Goal: Check status: Check status

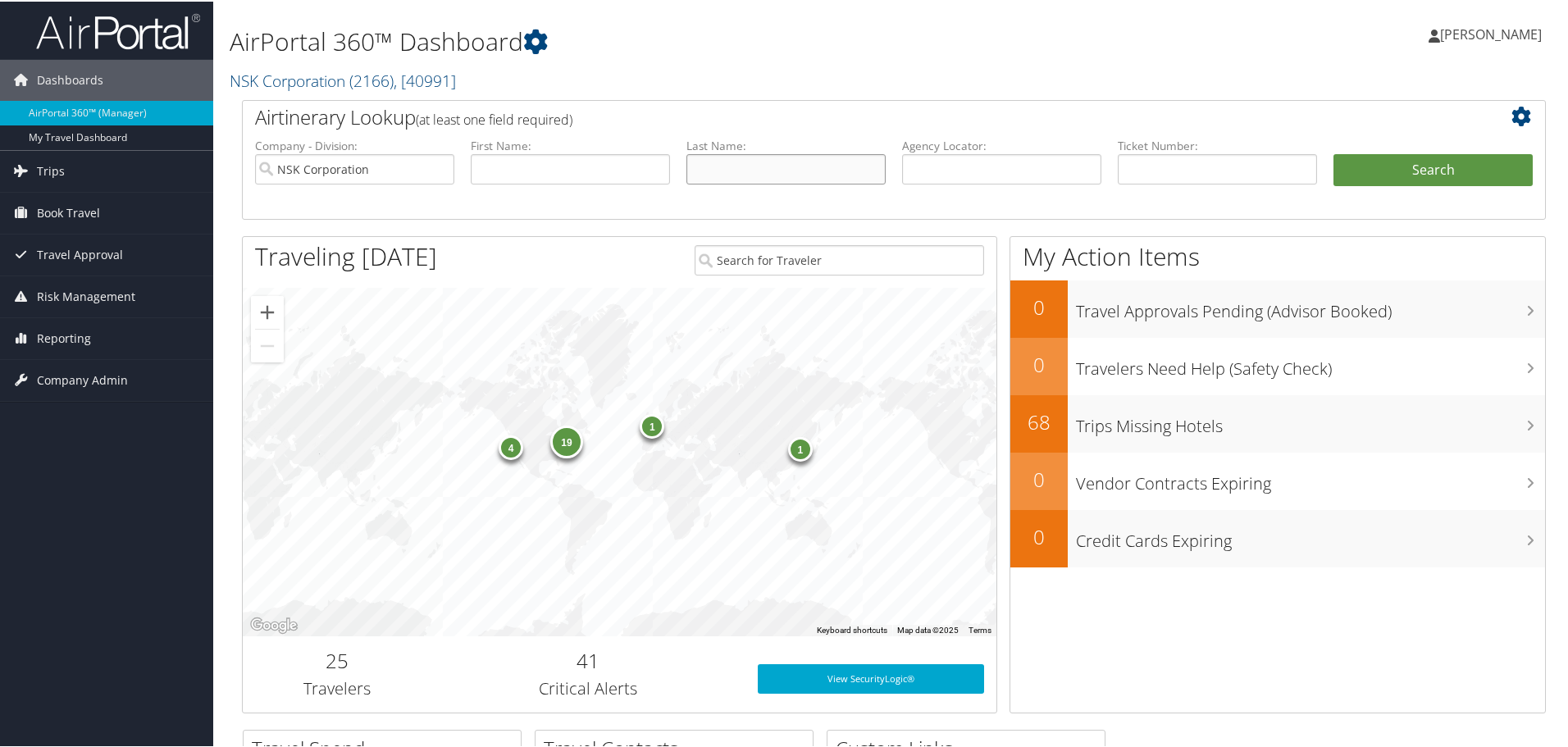
click at [761, 170] on input "text" at bounding box center [786, 167] width 199 height 30
type input "[PERSON_NAME]"
click at [1447, 168] on button "Search" at bounding box center [1433, 169] width 199 height 33
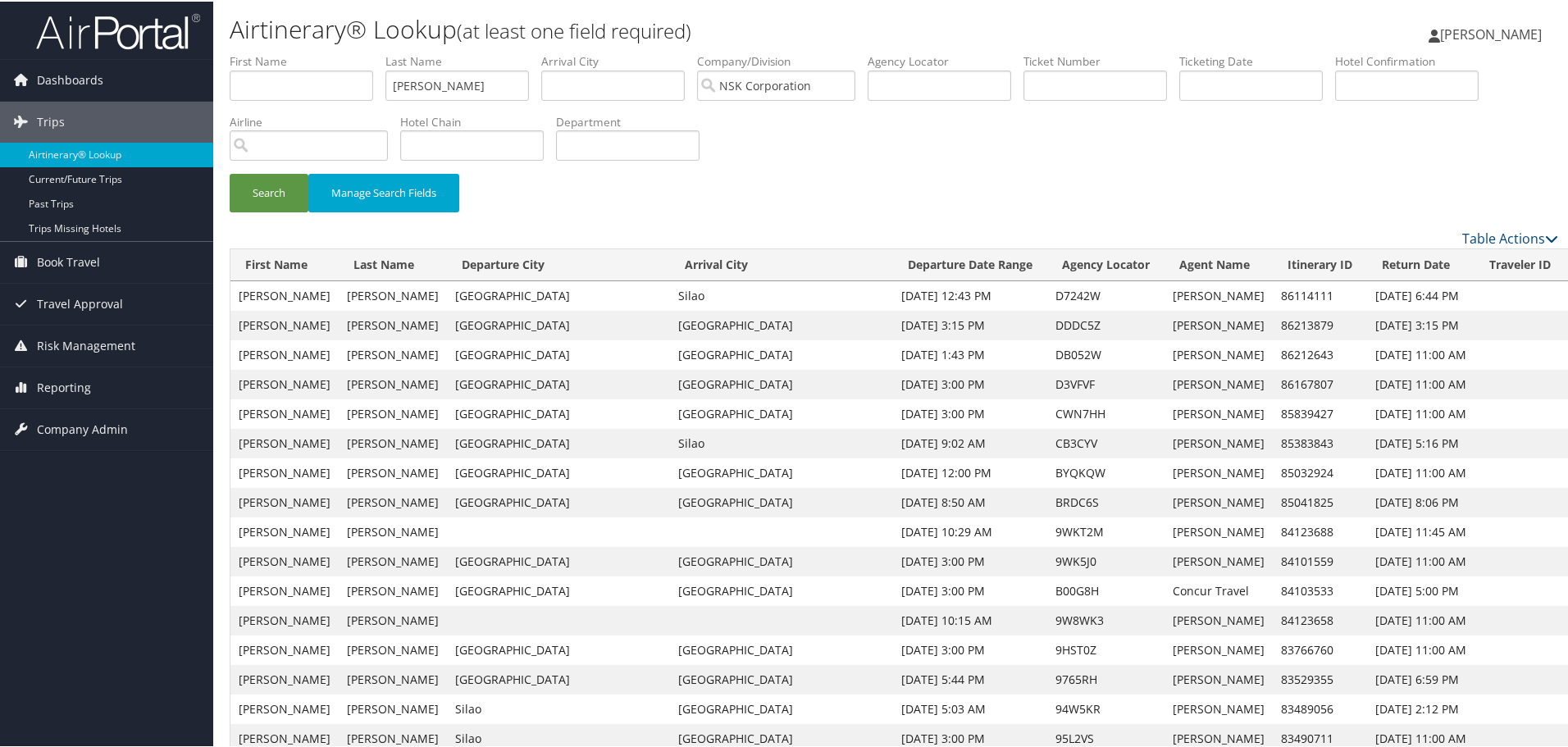
click at [1574, 354] on link "View" at bounding box center [1587, 353] width 25 height 16
click at [1574, 322] on link "View" at bounding box center [1587, 324] width 25 height 16
click at [1124, 167] on div "Search Manage Search Fields" at bounding box center [893, 140] width 1353 height 176
click at [1382, 165] on div "Search Manage Search Fields" at bounding box center [893, 140] width 1353 height 176
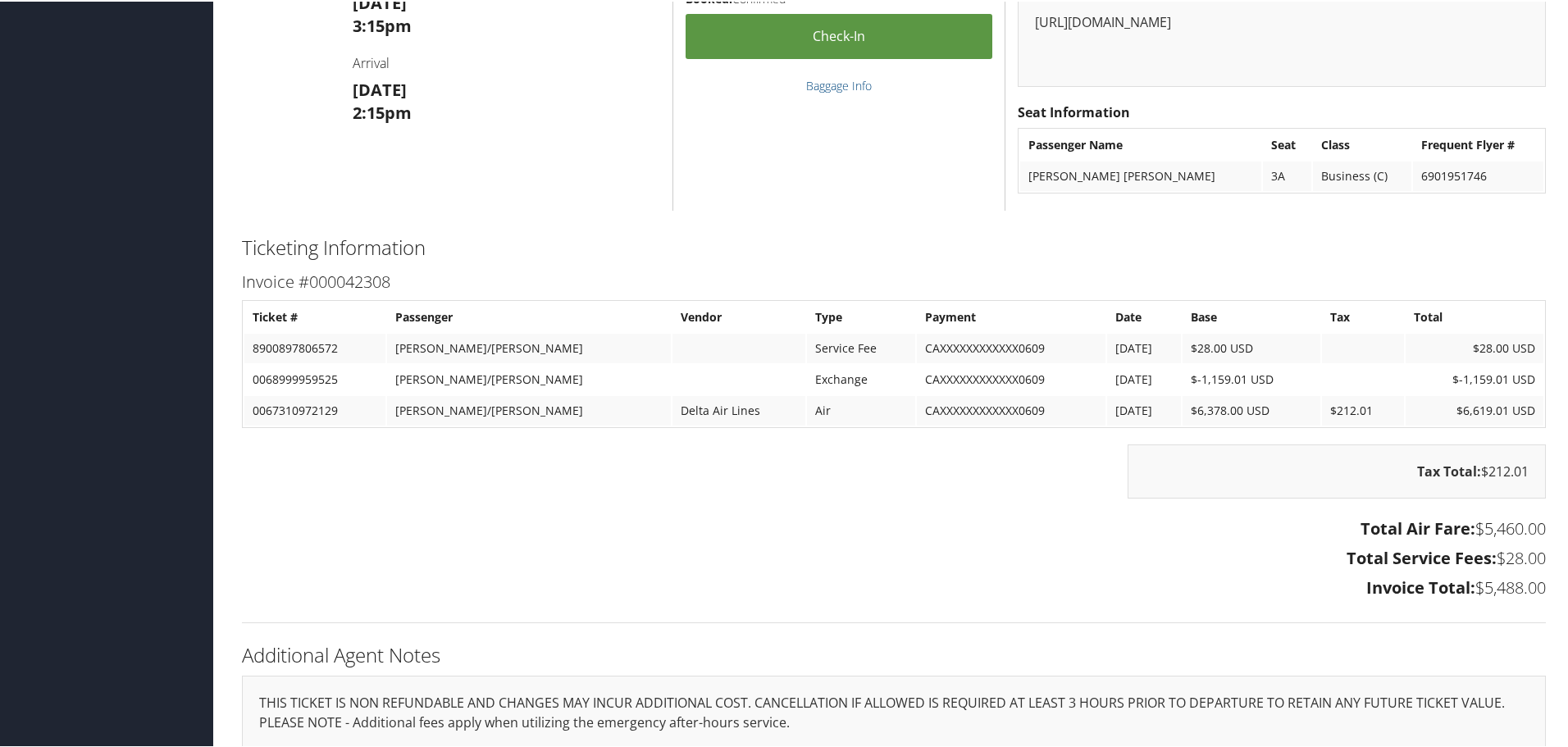
scroll to position [574, 0]
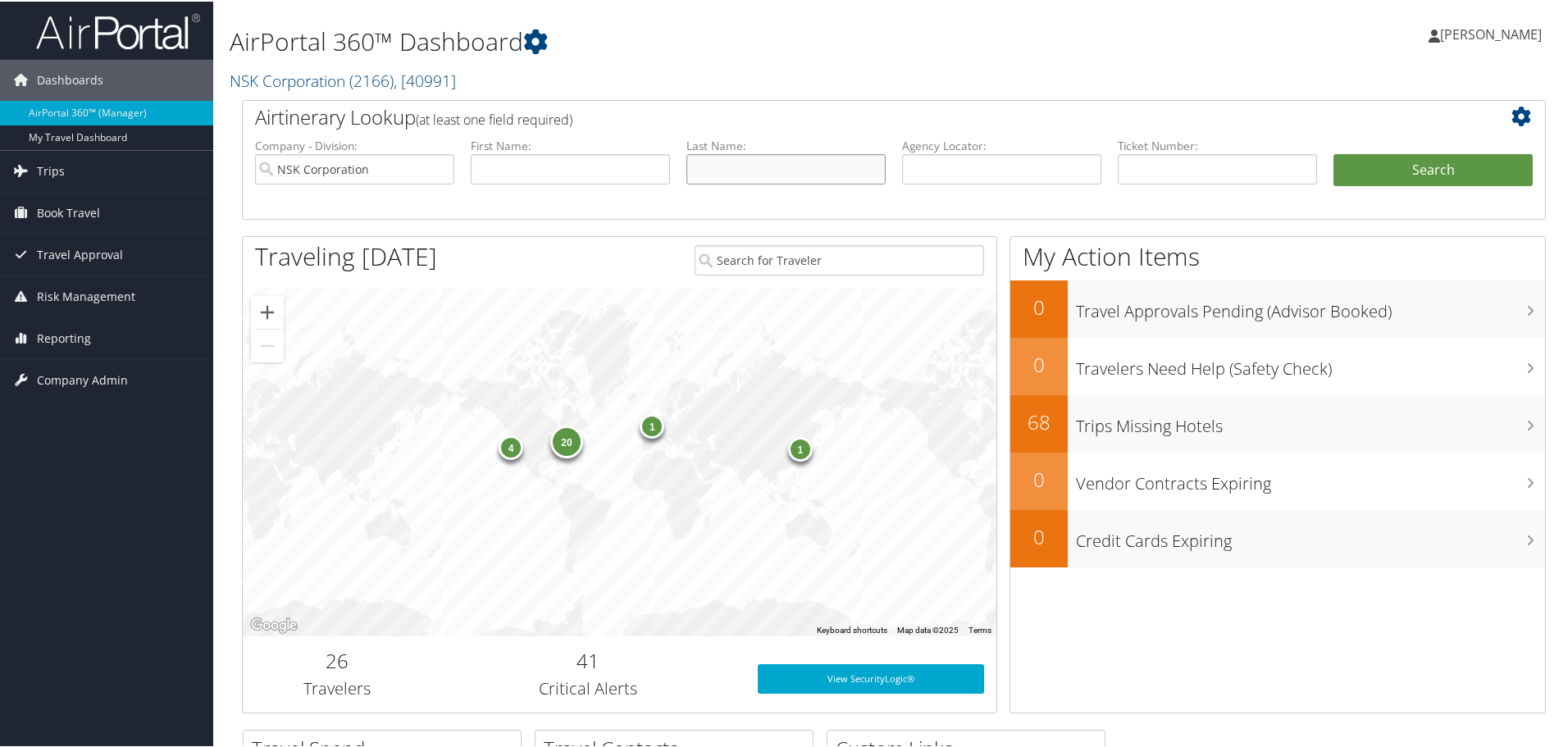
click at [749, 159] on input "text" at bounding box center [786, 167] width 199 height 30
type input "Brodehl"
click at [1421, 160] on button "Search" at bounding box center [1433, 169] width 199 height 33
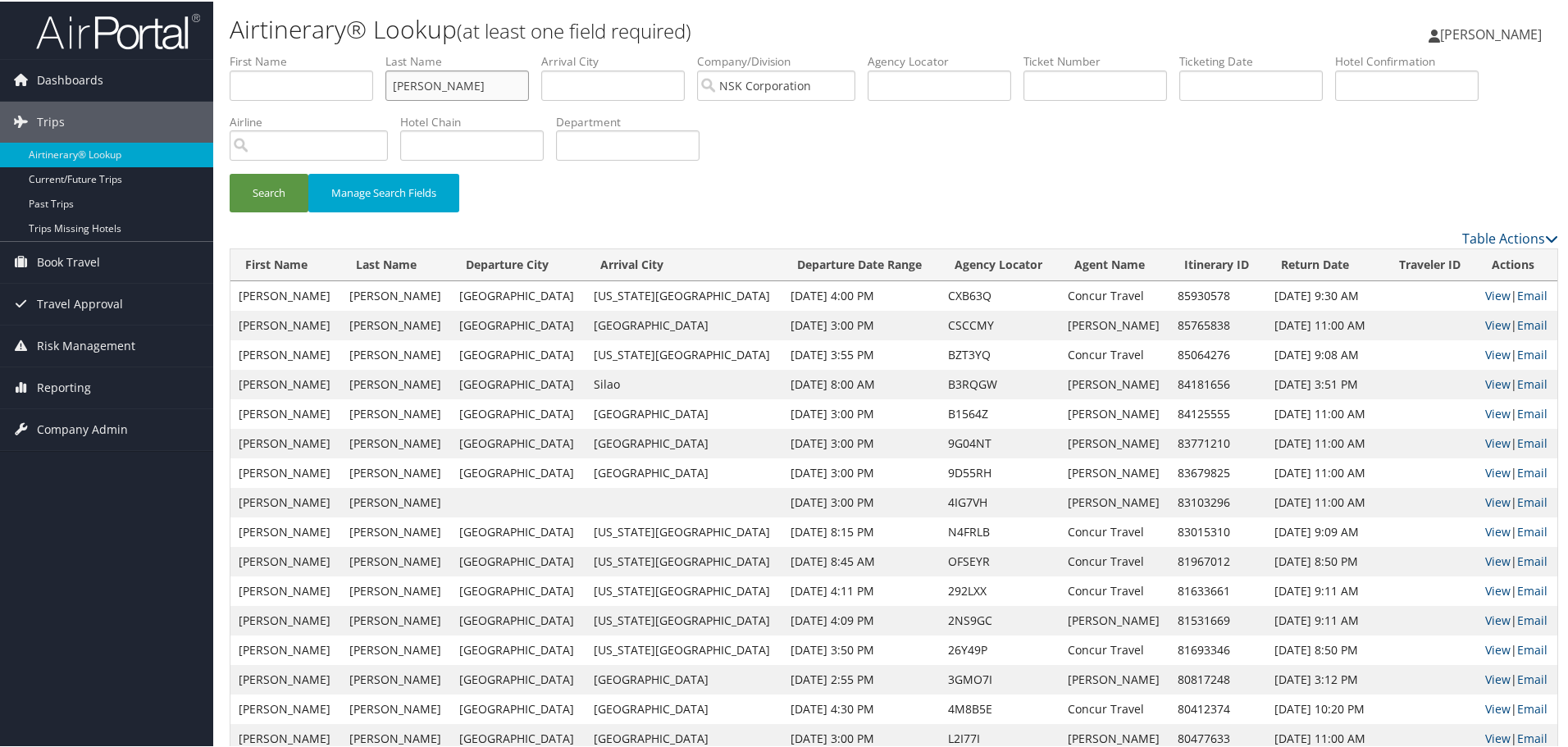
drag, startPoint x: 457, startPoint y: 94, endPoint x: 355, endPoint y: 74, distance: 103.9
click at [355, 52] on ul "First Name Last Name Brodehl Departure City Arrival City Company/Division NSK C…" at bounding box center [893, 52] width 1328 height 0
click at [257, 190] on button "Search" at bounding box center [269, 191] width 79 height 38
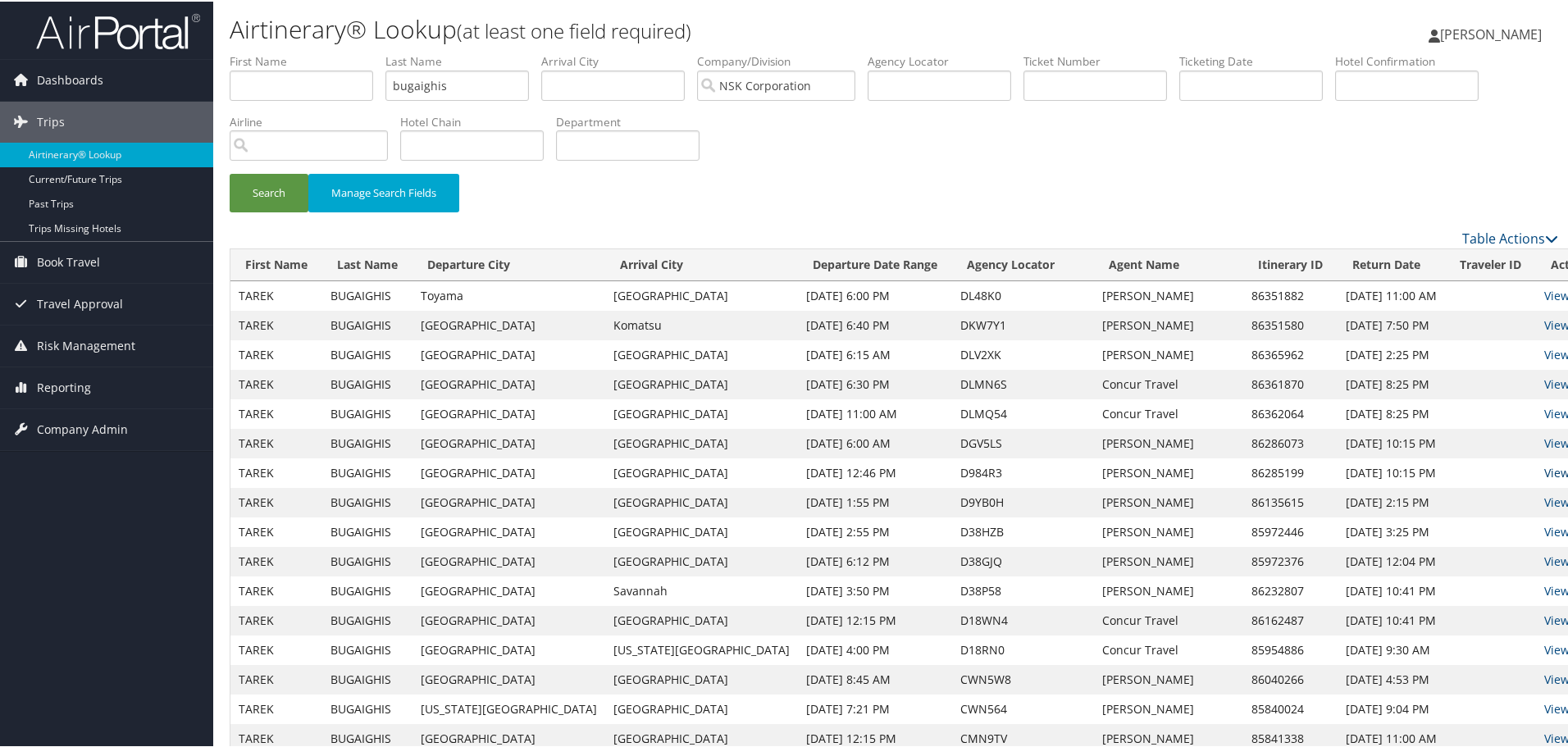
click at [1545, 466] on link "View" at bounding box center [1557, 471] width 25 height 16
drag, startPoint x: 460, startPoint y: 86, endPoint x: 317, endPoint y: 70, distance: 143.9
click at [317, 52] on ul "First Name Last Name bugaighis Departure City Arrival City Company/Division NSK…" at bounding box center [893, 52] width 1328 height 0
type input "brodehl"
click at [246, 184] on button "Search" at bounding box center [269, 191] width 79 height 38
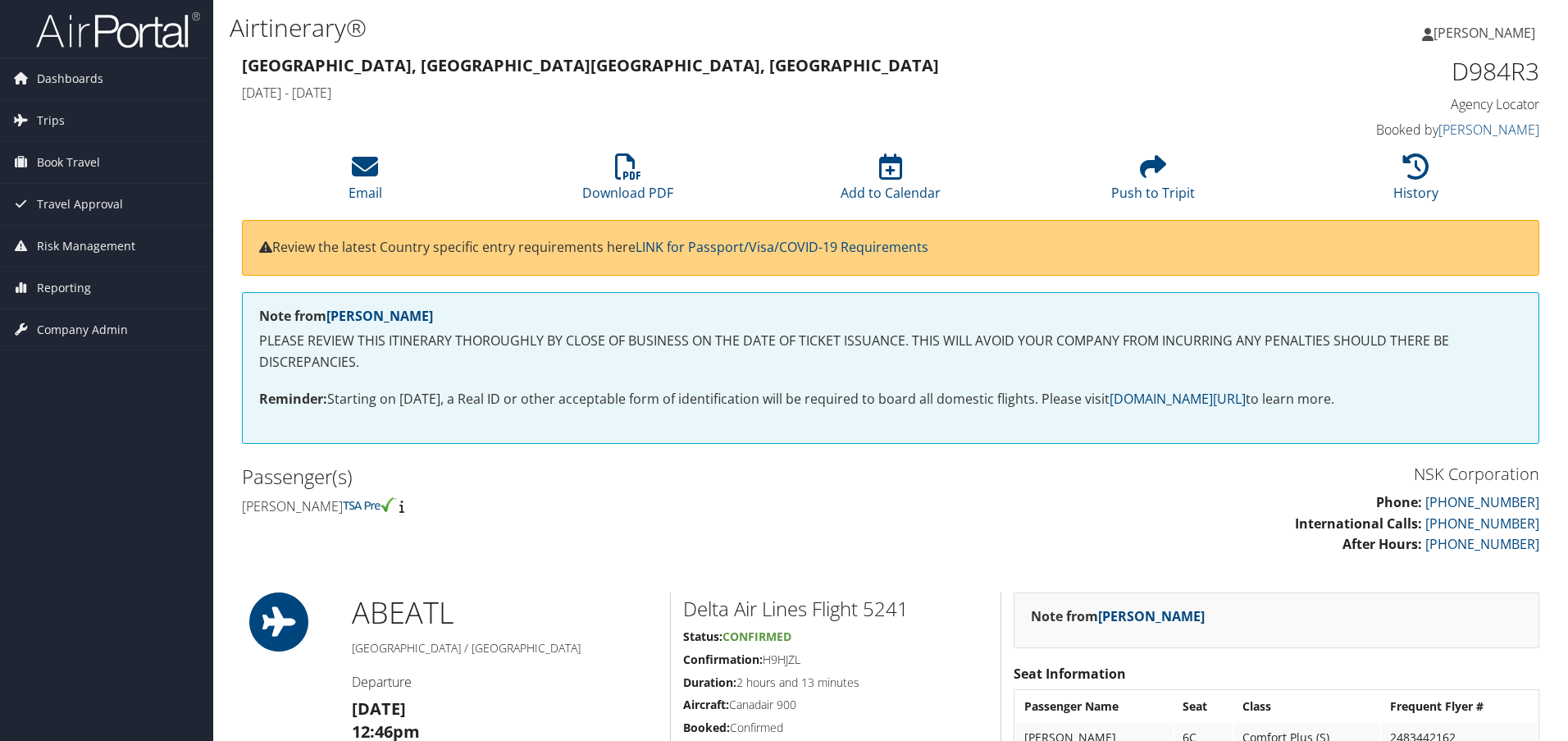
scroll to position [1312, 0]
